Goal: Navigation & Orientation: Find specific page/section

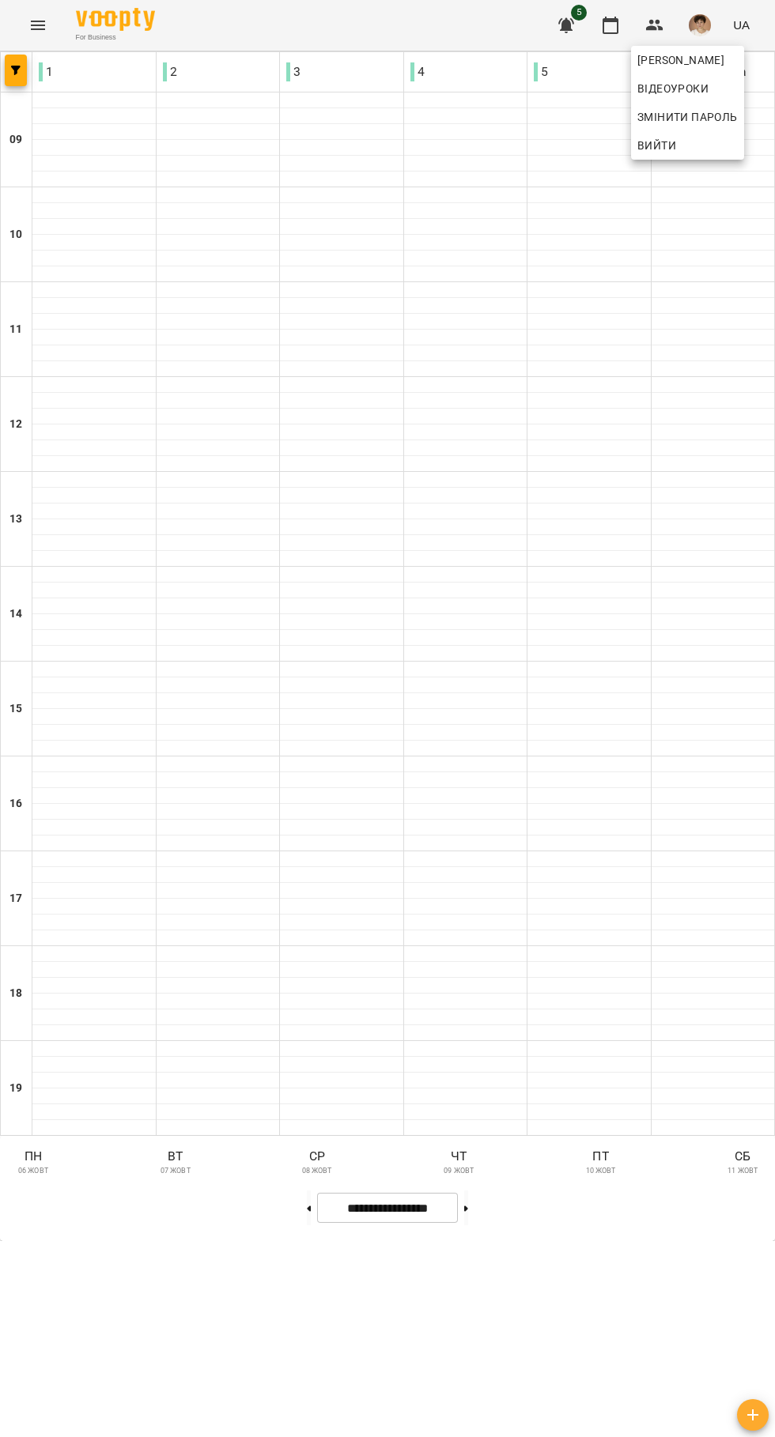
click at [180, 1006] on div at bounding box center [387, 718] width 775 height 1437
click at [18, 78] on button "button" at bounding box center [16, 71] width 22 height 32
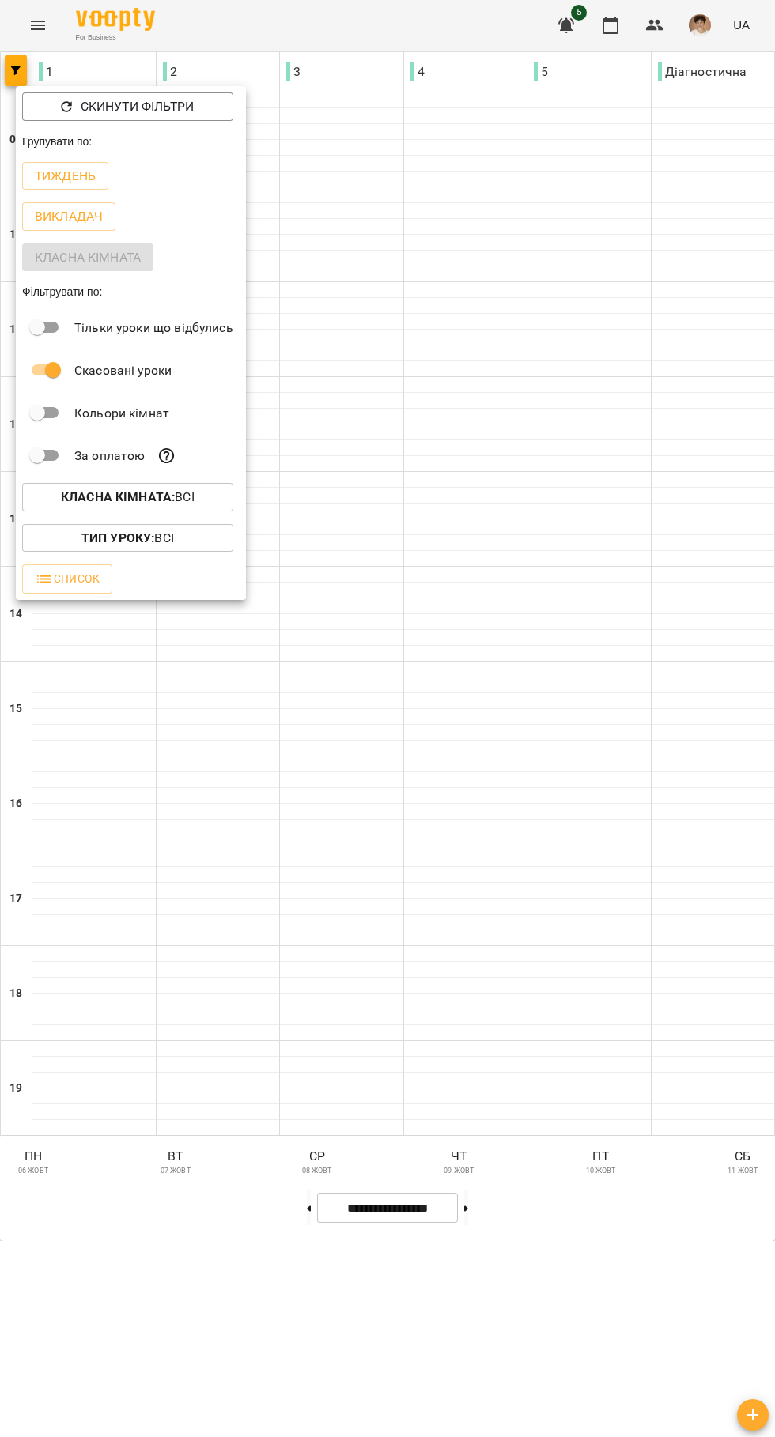
click at [67, 174] on p "Тиждень" at bounding box center [65, 176] width 61 height 19
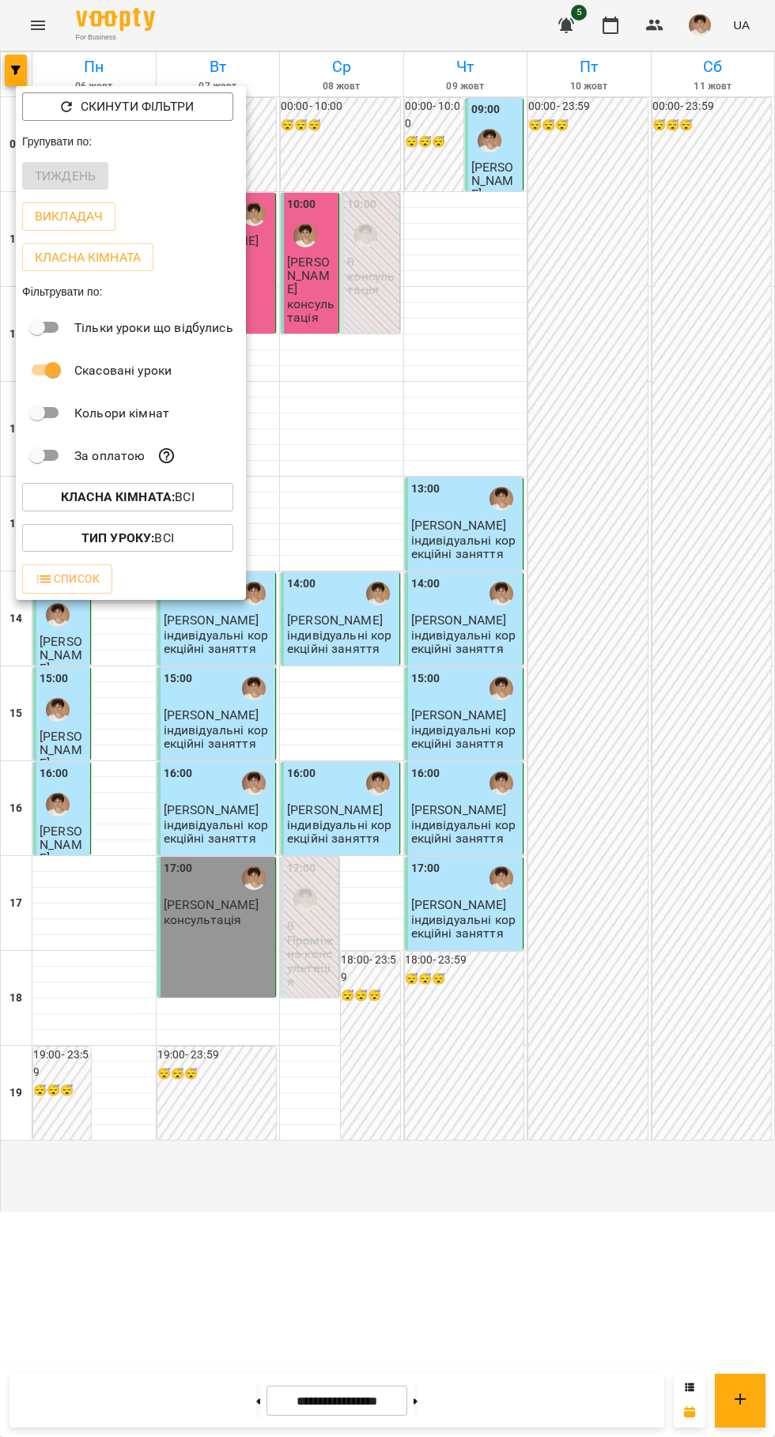
click at [209, 1156] on div at bounding box center [387, 718] width 775 height 1437
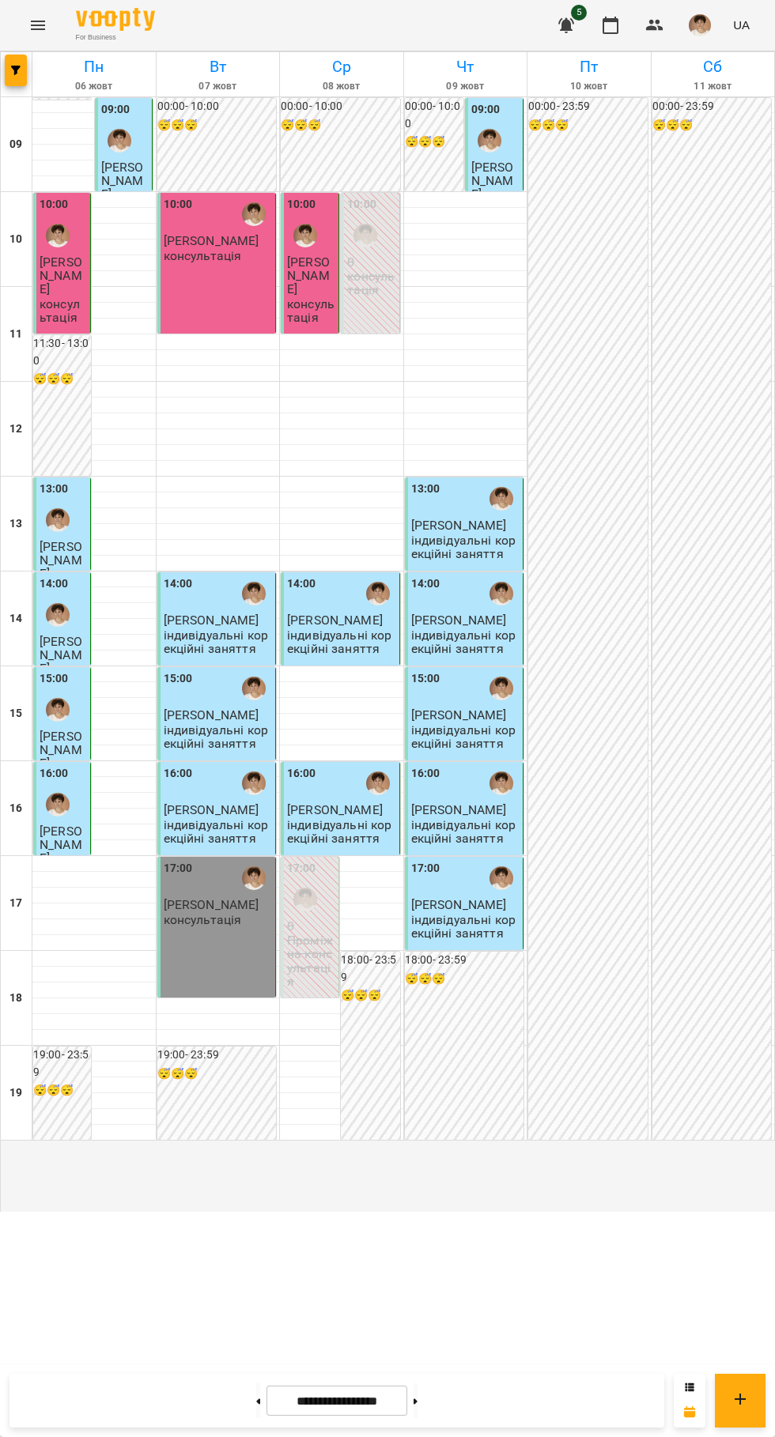
click at [417, 1402] on icon at bounding box center [415, 1401] width 4 height 6
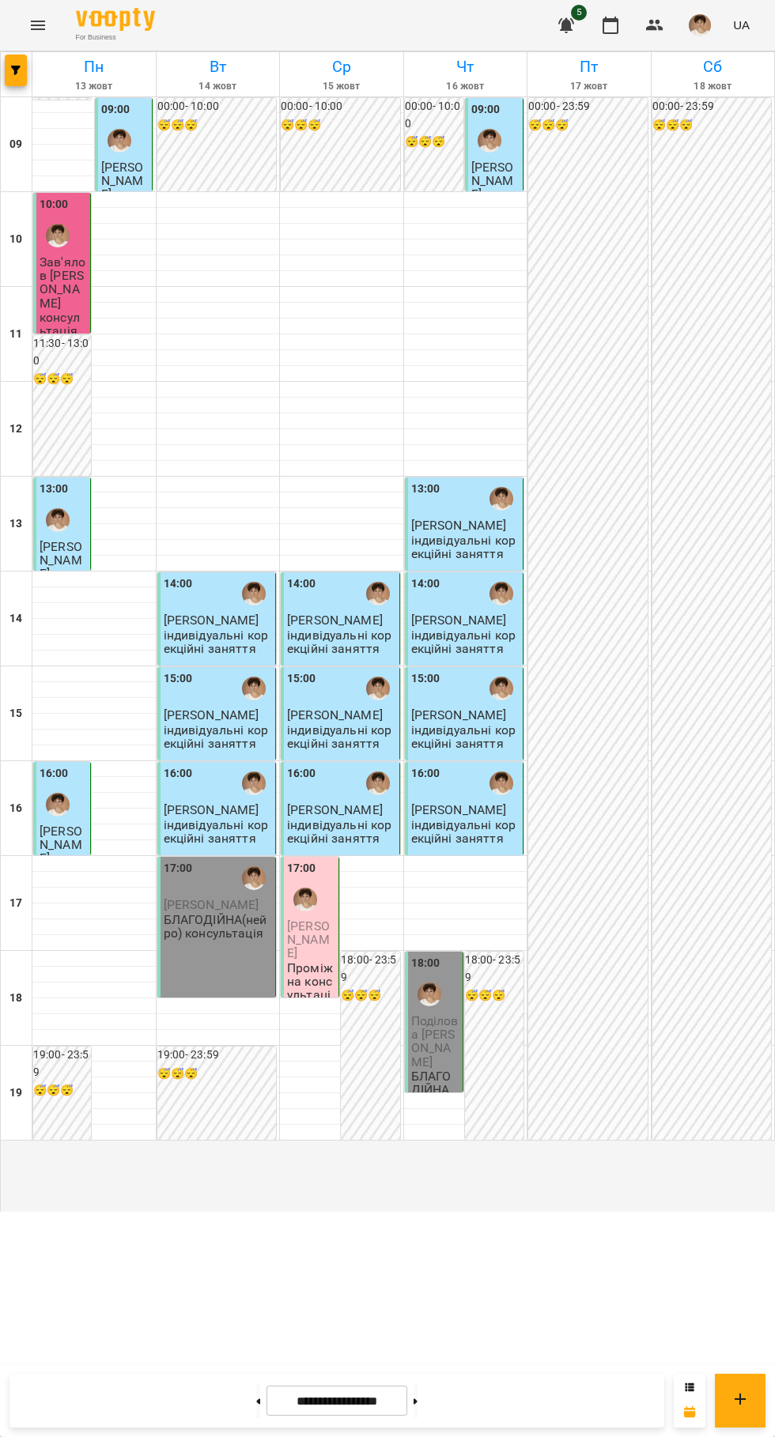
click at [417, 1402] on icon at bounding box center [415, 1401] width 4 height 6
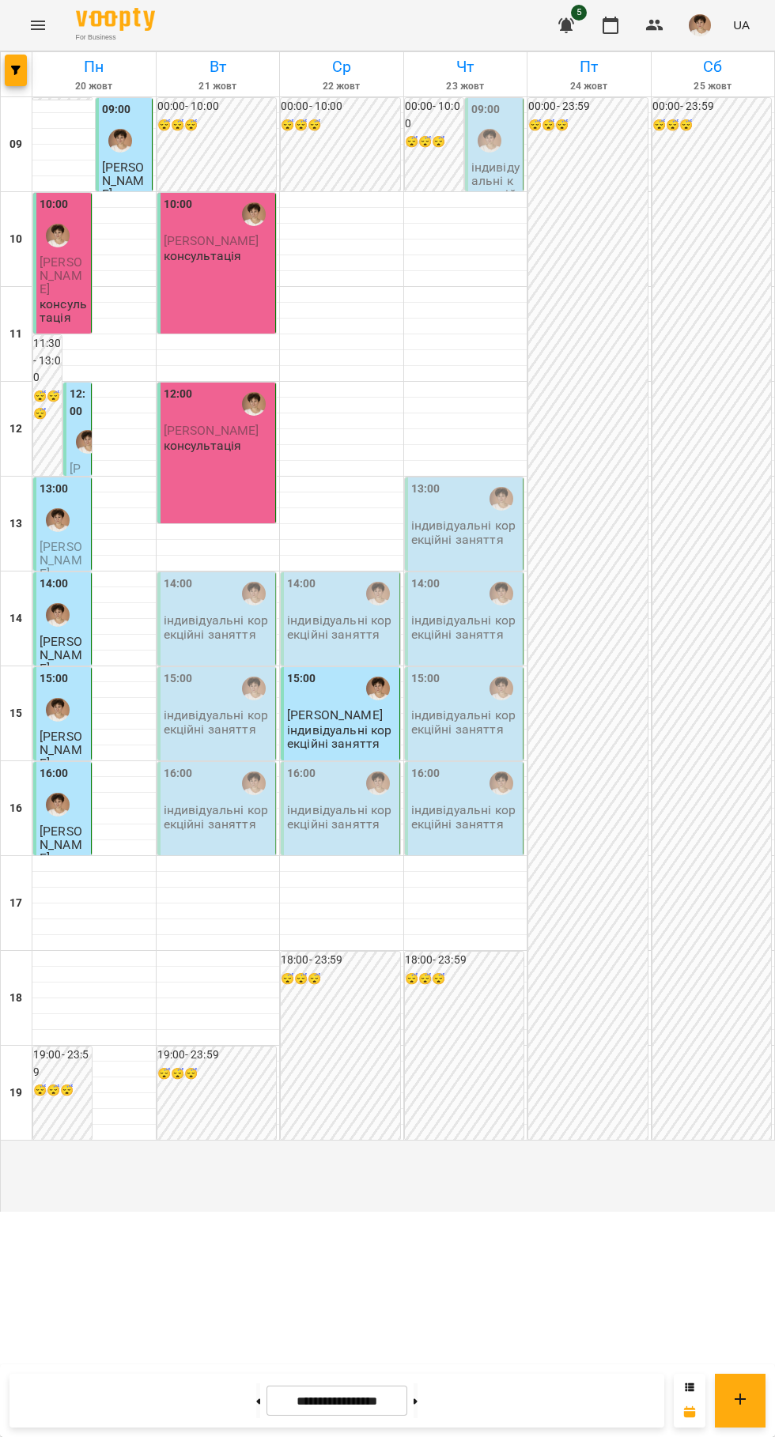
click at [417, 1402] on icon at bounding box center [415, 1401] width 4 height 6
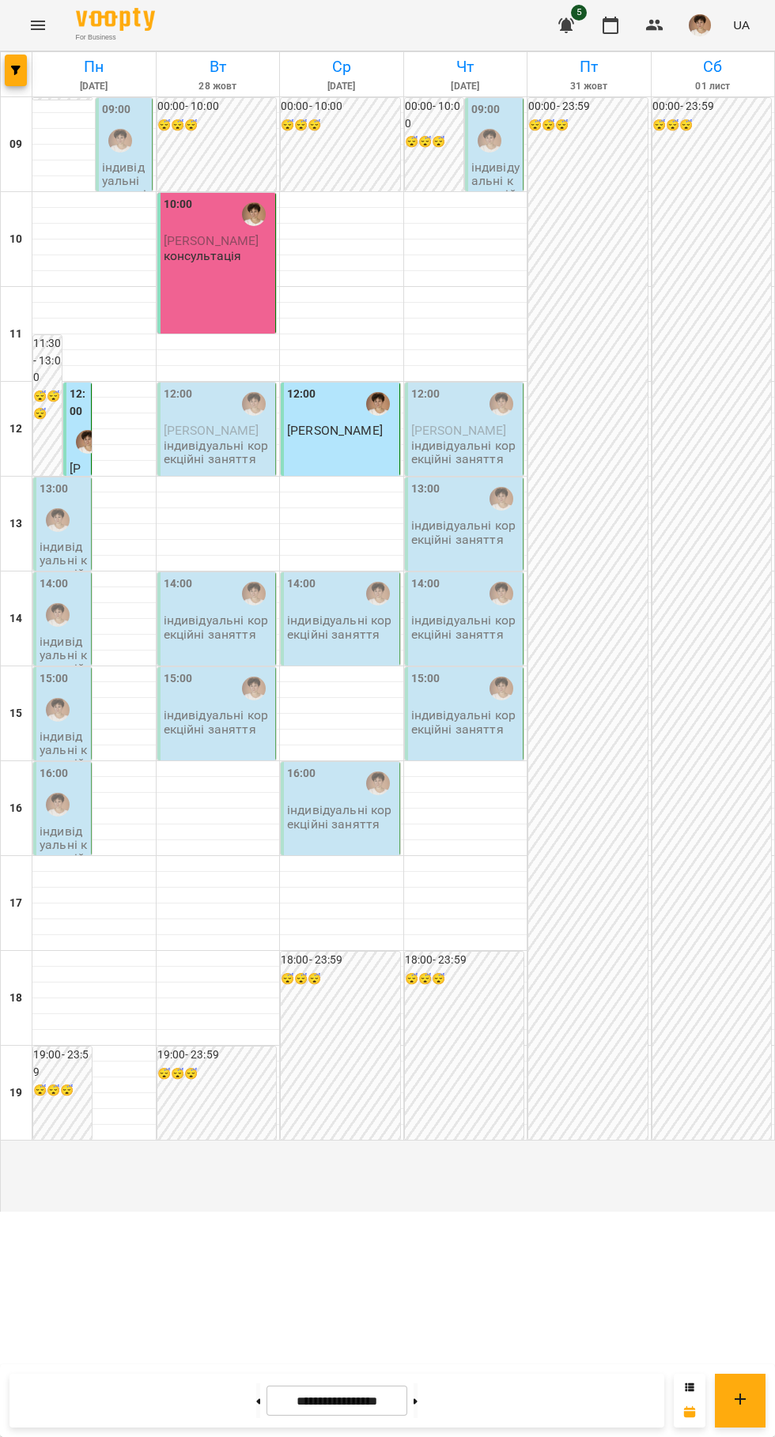
click at [257, 1402] on icon at bounding box center [259, 1401] width 4 height 6
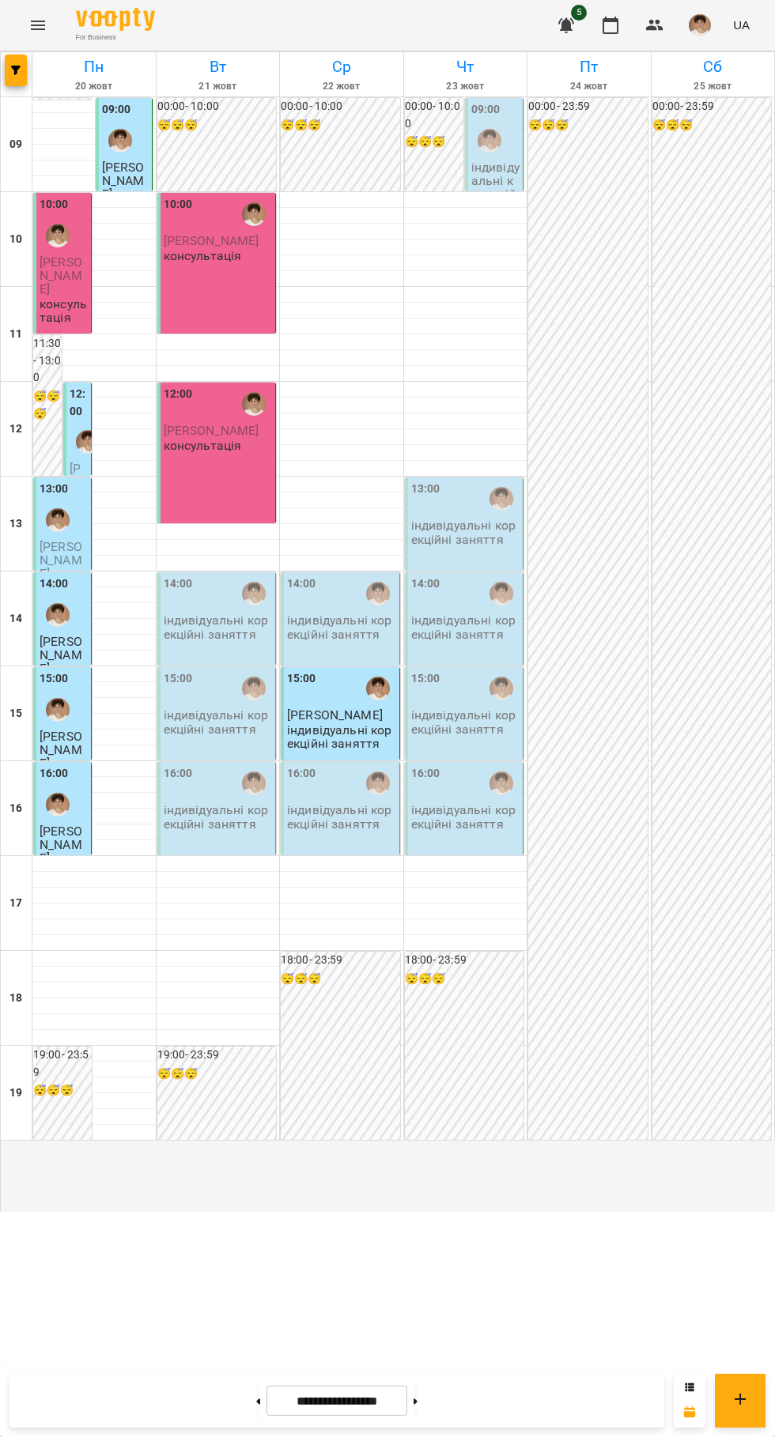
click at [257, 1402] on icon at bounding box center [259, 1401] width 4 height 6
type input "**********"
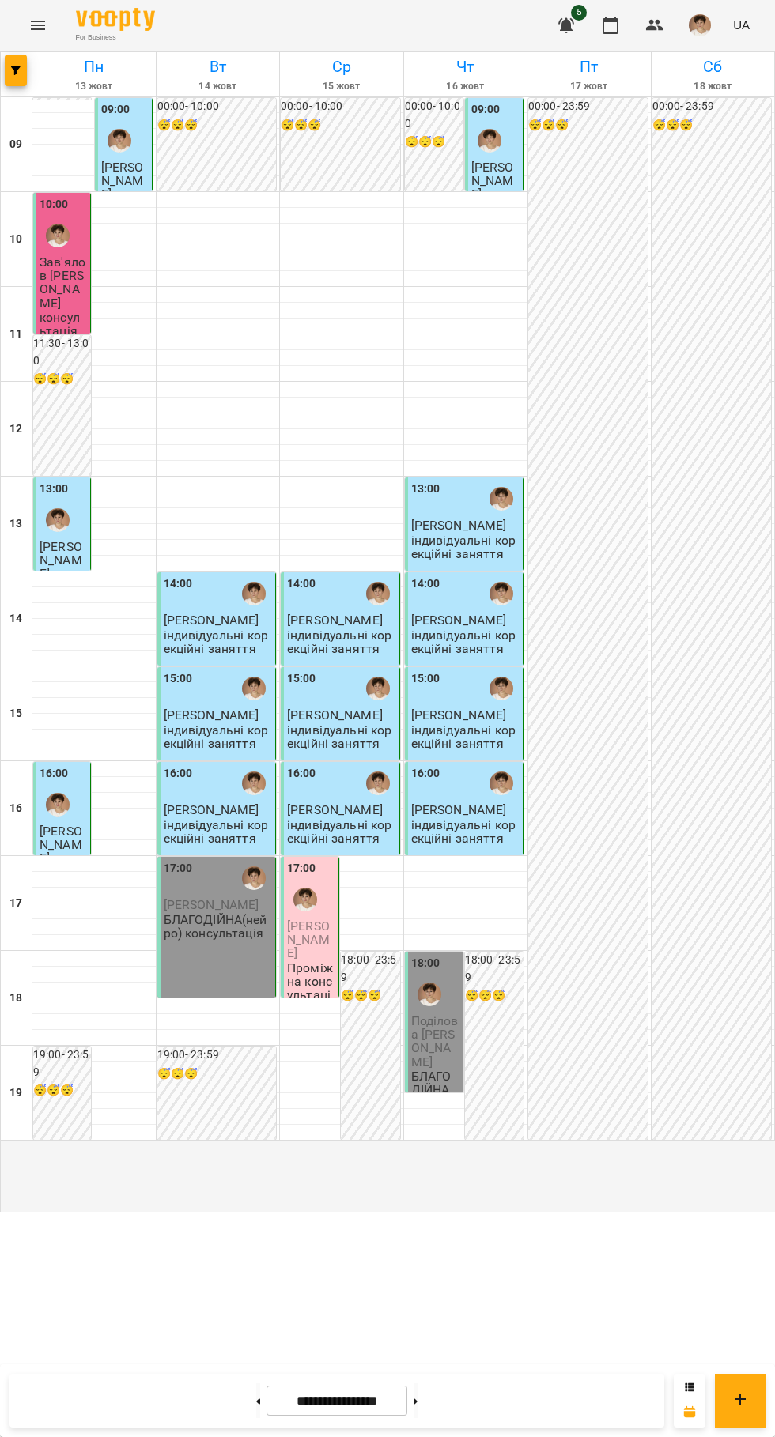
click at [665, 21] on button "button" at bounding box center [655, 25] width 38 height 38
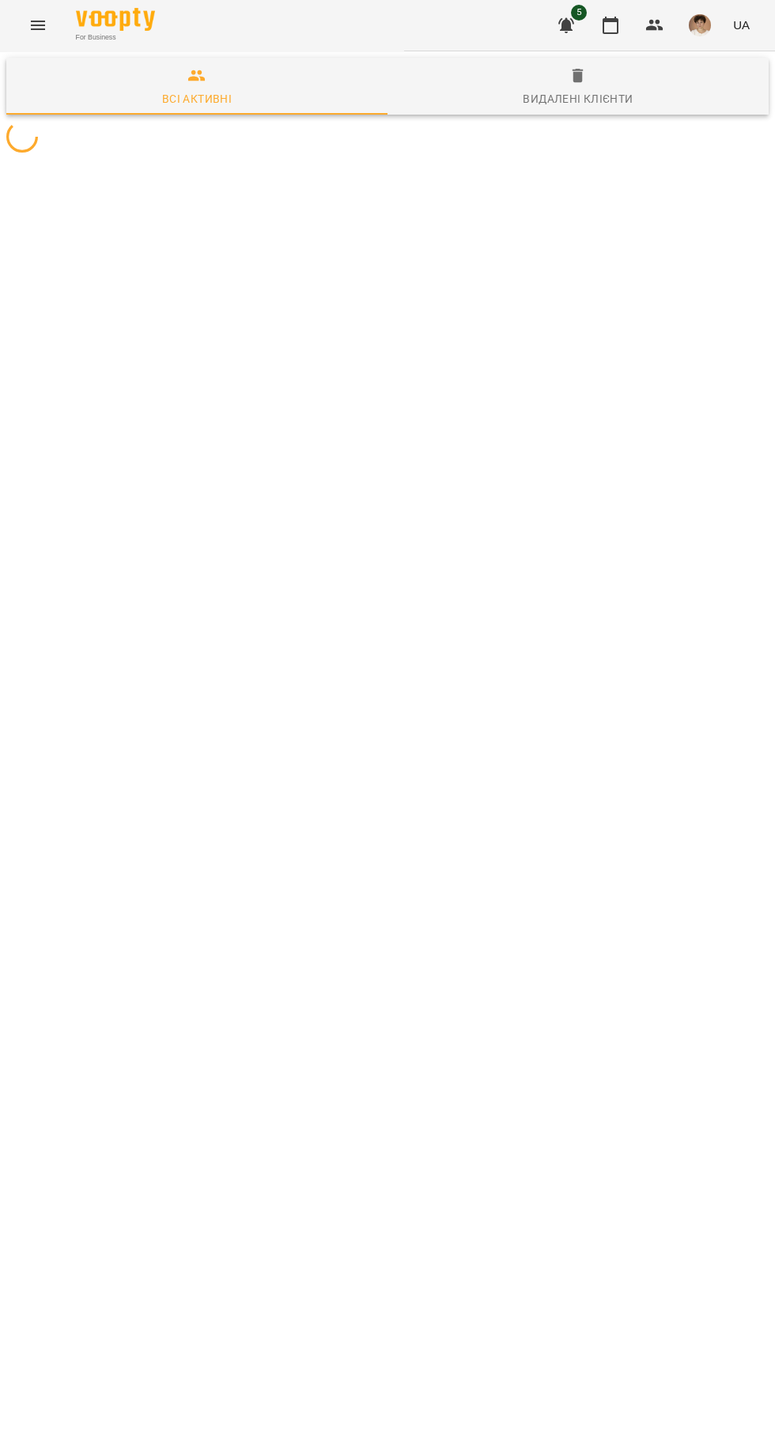
click at [696, 66] on button "Видалені клієнти" at bounding box center [577, 86] width 381 height 57
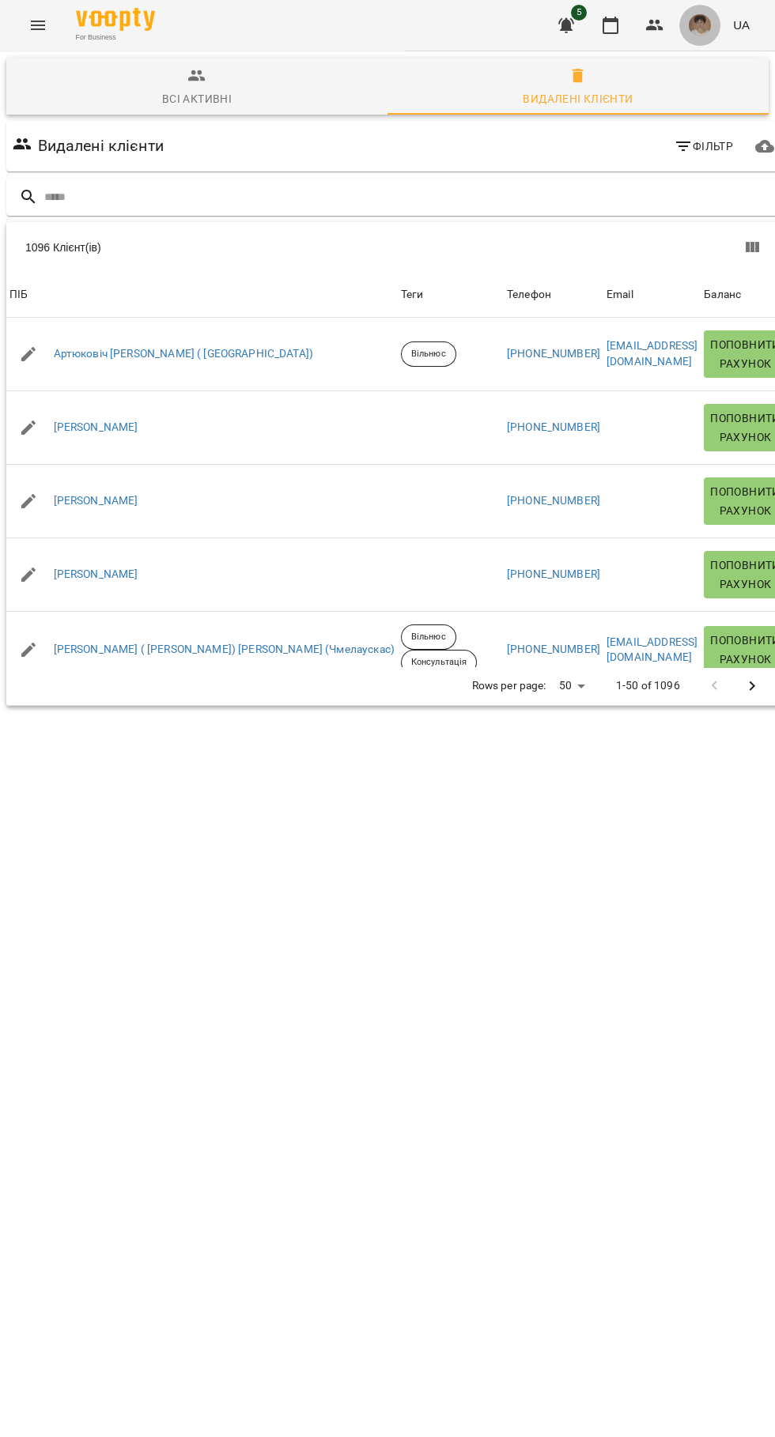
click at [703, 25] on img "button" at bounding box center [700, 25] width 22 height 22
click at [689, 157] on button "Вийти" at bounding box center [687, 145] width 113 height 28
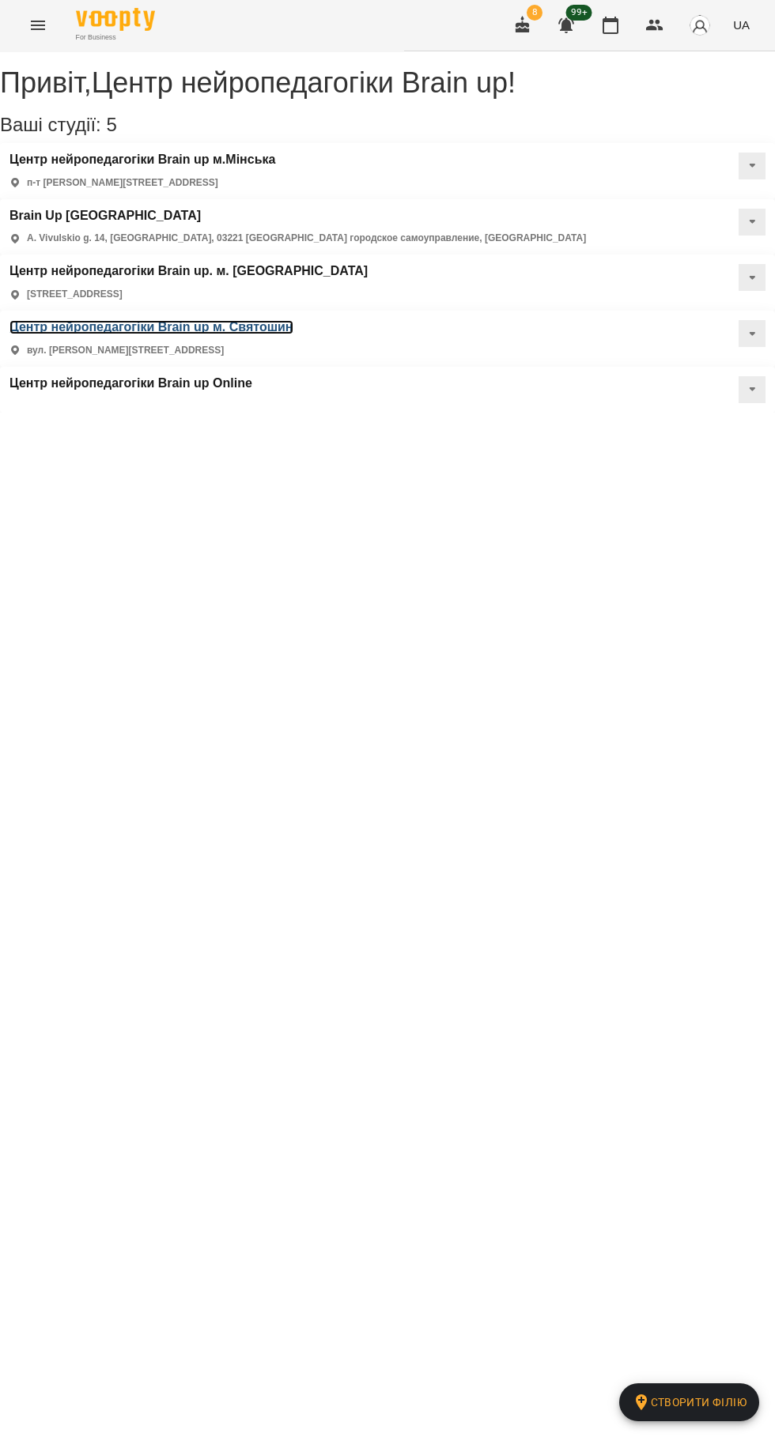
click at [293, 320] on h3 "Центр нейропедагогіки Brain up м. Святошин" at bounding box center [151, 327] width 284 height 14
click at [703, 24] on img "button" at bounding box center [700, 25] width 22 height 22
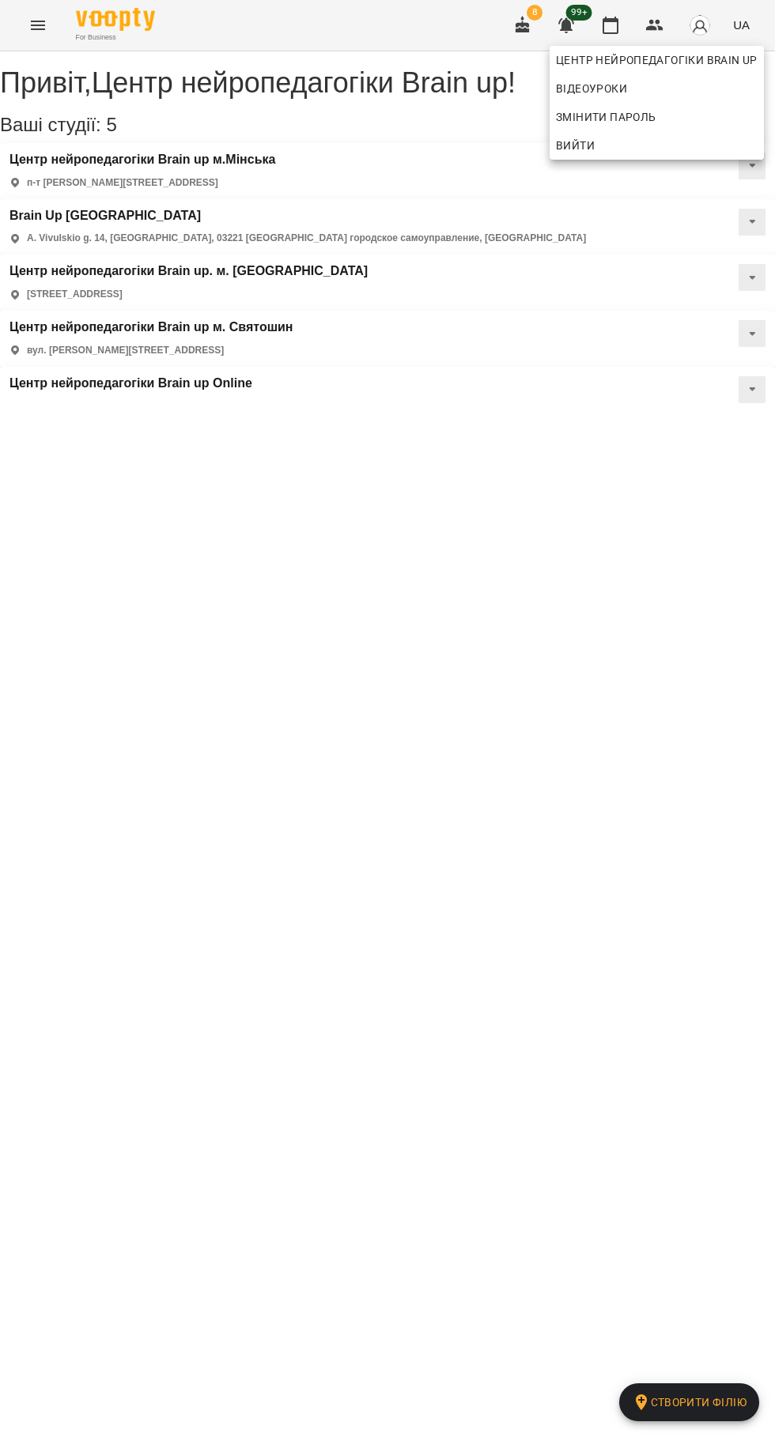
click at [572, 179] on div at bounding box center [387, 718] width 775 height 1437
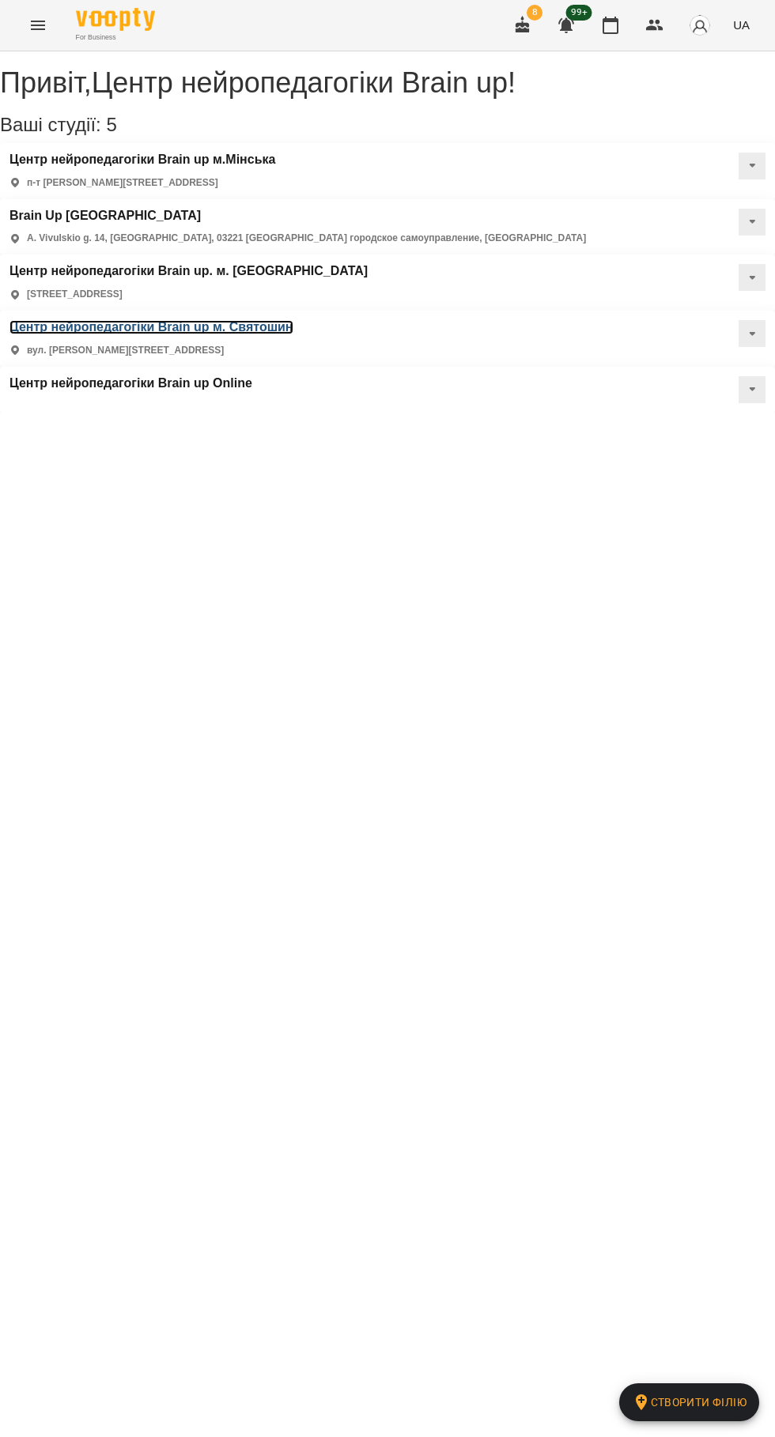
click at [293, 320] on h3 "Центр нейропедагогіки Brain up м. Святошин" at bounding box center [151, 327] width 284 height 14
